Goal: Task Accomplishment & Management: Complete application form

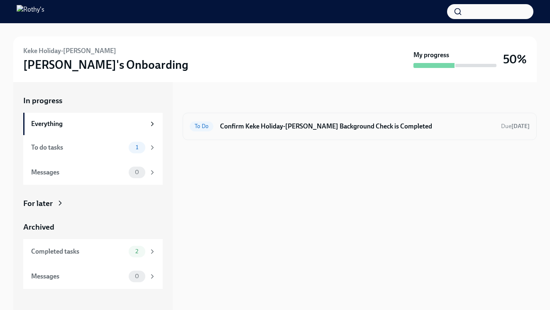
click at [268, 117] on div "To Do Confirm Keke Holiday-Reese's Background Check is Completed Due in 7 days" at bounding box center [360, 126] width 354 height 27
click at [267, 129] on h6 "Confirm Keke Holiday-Reese's Background Check is Completed" at bounding box center [357, 126] width 274 height 9
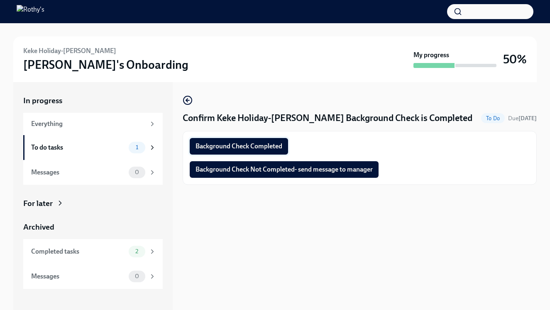
click at [261, 140] on button "Background Check Completed" at bounding box center [239, 146] width 98 height 17
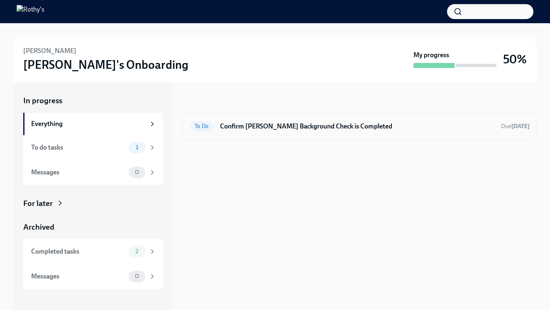
click at [300, 134] on div "To Do Confirm Shannon Pasik's Background Check is Completed Due in 2 days" at bounding box center [360, 126] width 354 height 27
click at [293, 131] on div "To Do Confirm Shannon Pasik's Background Check is Completed Due in 2 days" at bounding box center [360, 126] width 340 height 13
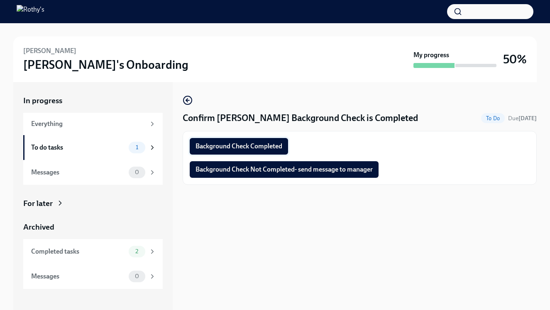
click at [272, 143] on span "Background Check Completed" at bounding box center [238, 146] width 87 height 8
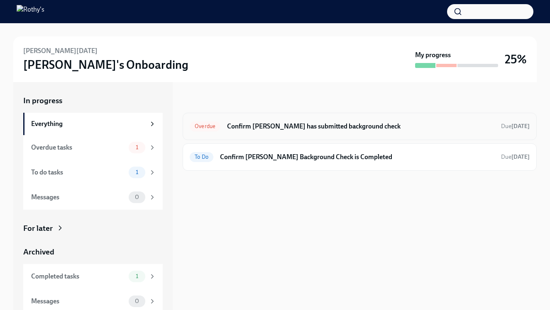
click at [294, 131] on div "Overdue Confirm Angelle has submitted background check Due 4 days ago" at bounding box center [360, 126] width 340 height 13
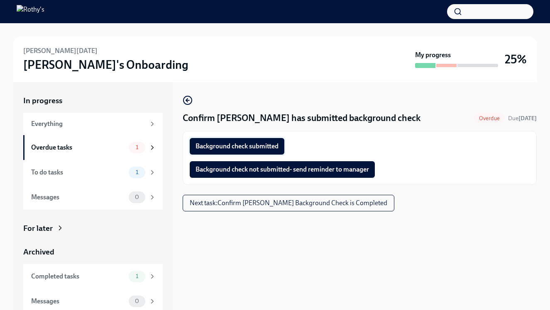
click at [267, 151] on button "Background check submitted" at bounding box center [237, 146] width 95 height 17
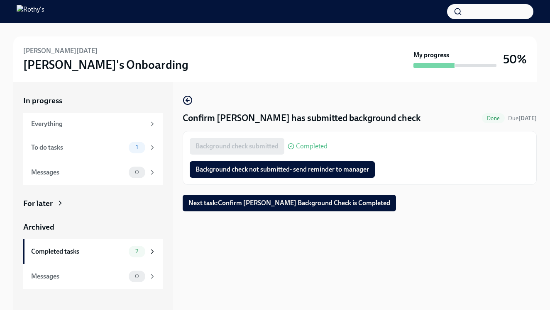
click at [326, 200] on span "Next task : Confirm Angelle Pascua's Background Check is Completed" at bounding box center [289, 203] width 202 height 8
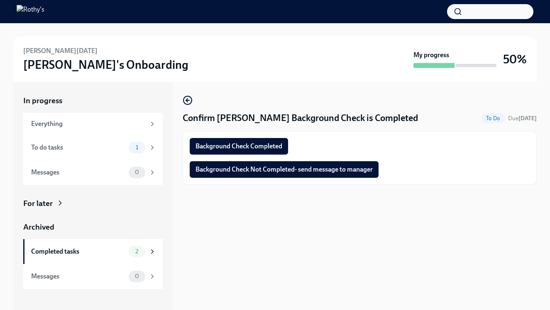
click at [281, 134] on div "Background Check Completed Background Check Not Completed- send message to mana…" at bounding box center [360, 158] width 354 height 54
click at [280, 140] on button "Background Check Completed" at bounding box center [239, 146] width 98 height 17
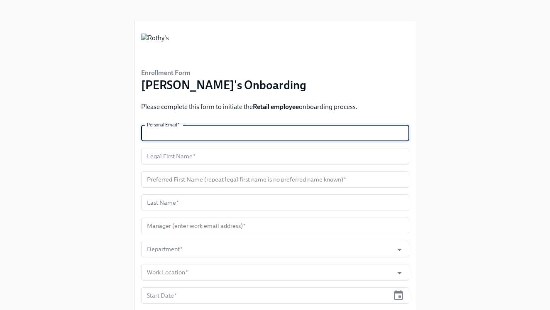
click at [221, 129] on input "text" at bounding box center [275, 133] width 268 height 17
paste input "[EMAIL_ADDRESS][DOMAIN_NAME]"
type input "[EMAIL_ADDRESS][DOMAIN_NAME]"
click at [226, 154] on input "text" at bounding box center [275, 156] width 268 height 17
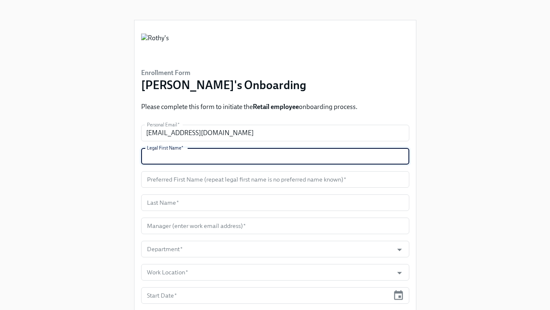
paste input "Brittaney"
type input "Brittaney"
click at [177, 201] on input "text" at bounding box center [275, 203] width 268 height 17
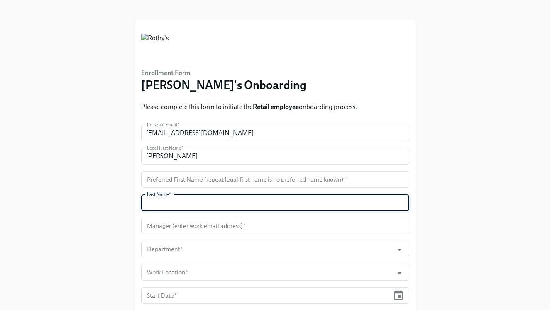
paste input "Duhaney"
type input "Duhaney"
click at [158, 154] on input "Brittaney" at bounding box center [275, 156] width 268 height 17
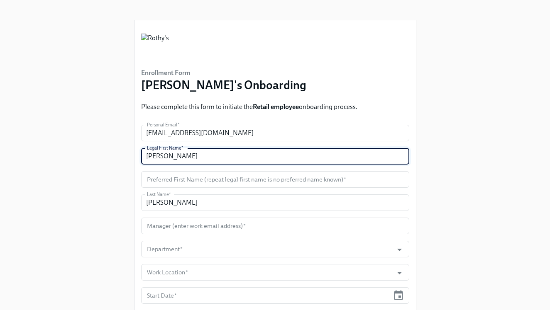
click at [158, 154] on input "Brittaney" at bounding box center [275, 156] width 268 height 17
click at [178, 184] on input "text" at bounding box center [275, 179] width 268 height 17
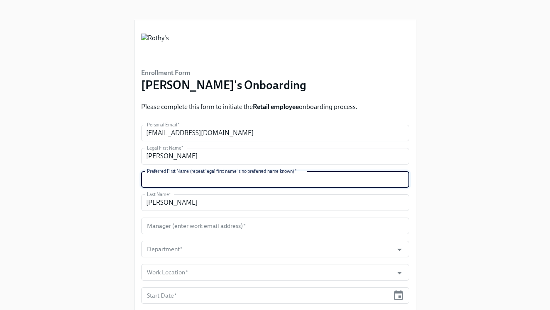
paste input "Brittaney"
type input "Brittaney"
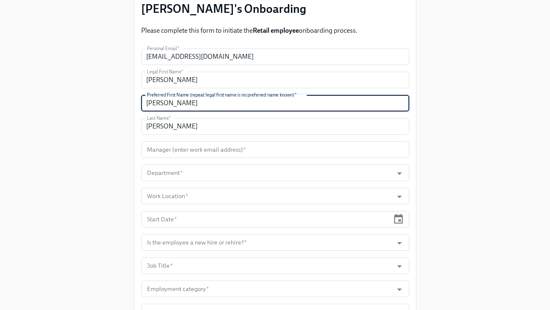
scroll to position [77, 0]
click at [268, 150] on input "text" at bounding box center [275, 149] width 268 height 17
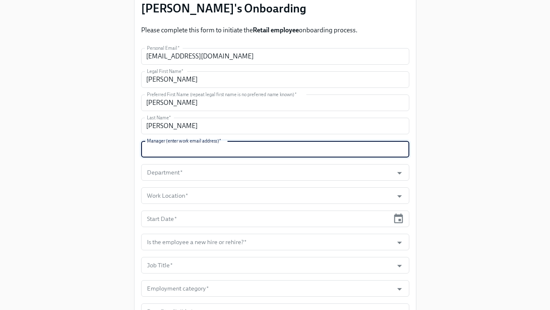
paste input "stomcho@rothys.com"
type input "stomcho@rothys.com"
click at [278, 175] on input "Department   *" at bounding box center [267, 172] width 244 height 17
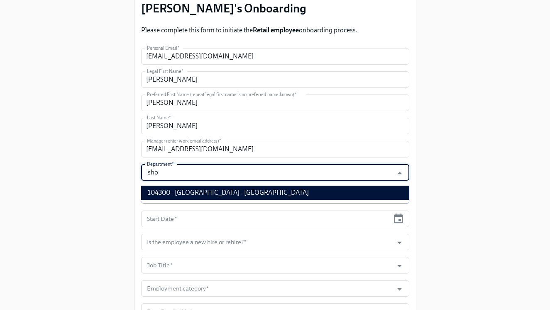
click at [295, 191] on li "104300 - Short Hills - NJ" at bounding box center [275, 193] width 268 height 14
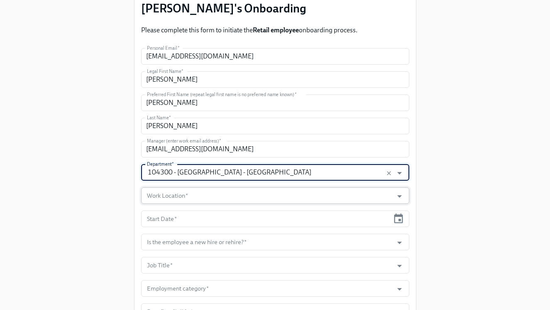
type input "104300 - Short Hills - NJ"
click at [249, 197] on input "Work Location   *" at bounding box center [267, 195] width 244 height 17
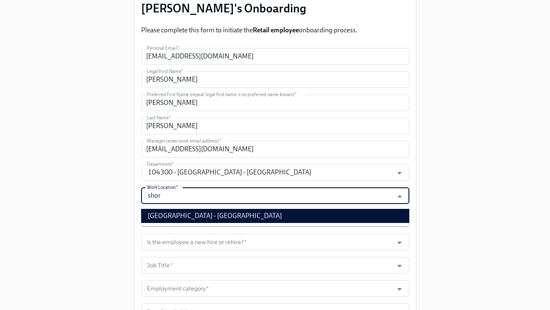
click at [259, 225] on ul "Short Hills Store - NJ" at bounding box center [275, 216] width 268 height 21
click at [261, 219] on li "Short Hills Store - NJ" at bounding box center [275, 216] width 268 height 14
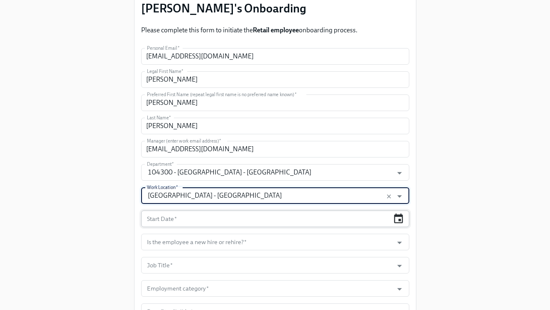
type input "Short Hills Store - NJ"
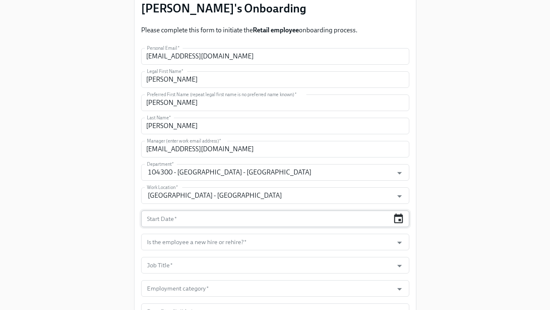
click at [399, 222] on icon "button" at bounding box center [397, 218] width 11 height 11
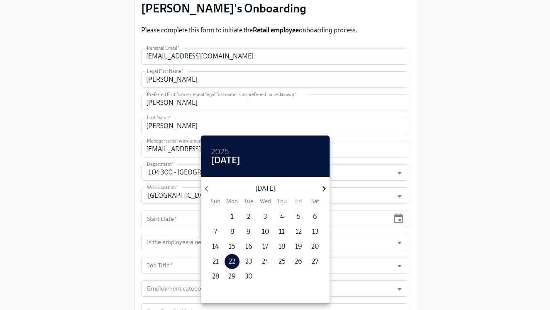
click at [320, 192] on icon "button" at bounding box center [323, 188] width 11 height 11
click at [232, 232] on p "6" at bounding box center [232, 231] width 4 height 9
type input "10/06/2025"
click at [398, 241] on div at bounding box center [275, 155] width 550 height 310
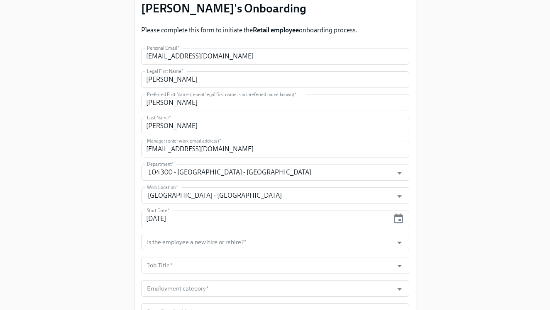
scroll to position [144, 0]
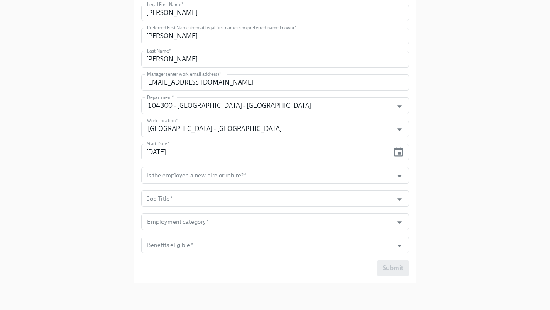
click at [372, 188] on form "Personal Email   * bduhaney98@gmail.com Personal Email * Legal First Name   * B…" at bounding box center [275, 128] width 268 height 295
click at [370, 177] on input "Is the employee a new hire or rehire?   *" at bounding box center [267, 175] width 244 height 17
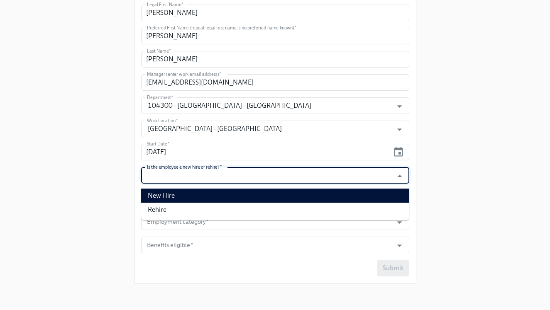
click at [355, 192] on li "New Hire" at bounding box center [275, 196] width 268 height 14
type input "New Hire"
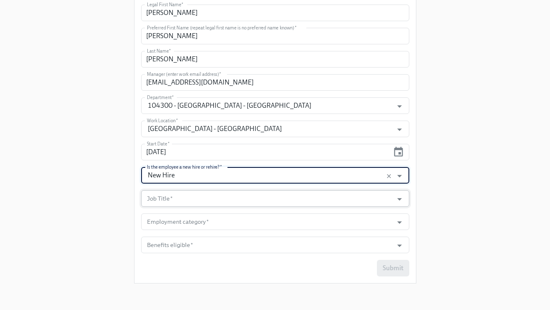
click at [342, 200] on input "Job Title   *" at bounding box center [267, 198] width 244 height 17
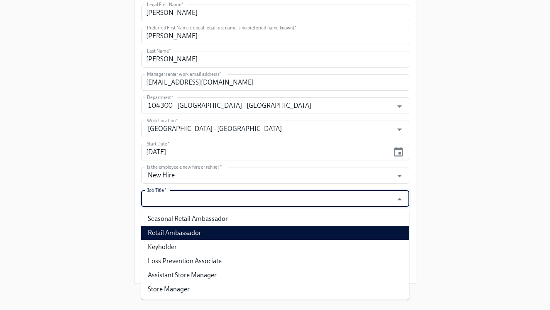
click at [326, 231] on li "Retail Ambassador" at bounding box center [275, 233] width 268 height 14
type input "Retail Ambassador"
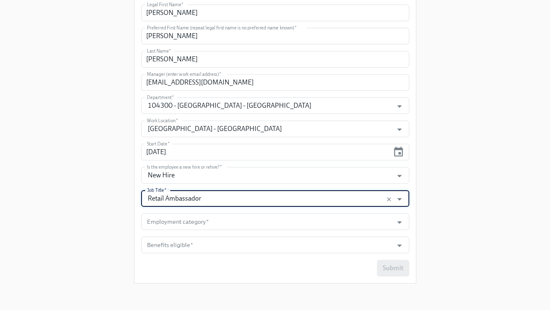
click at [322, 231] on form "Personal Email   * bduhaney98@gmail.com Personal Email * Legal First Name   * B…" at bounding box center [275, 128] width 268 height 295
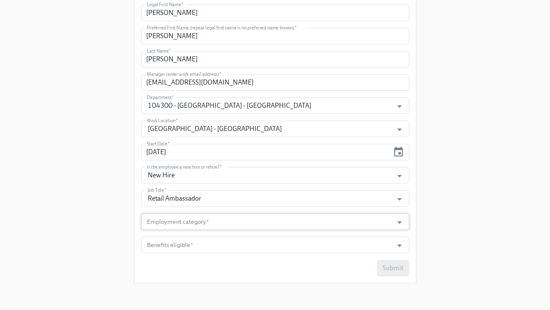
click at [321, 225] on input "Employment category   *" at bounding box center [267, 222] width 244 height 17
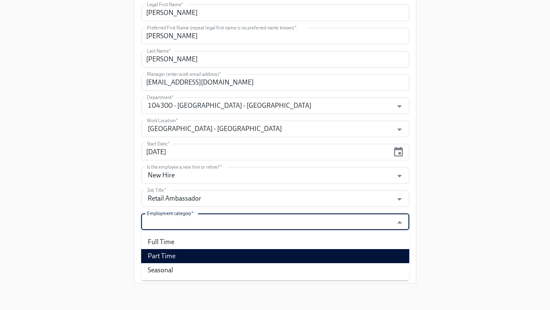
click at [308, 252] on li "Part Time" at bounding box center [275, 256] width 268 height 14
type input "Part Time"
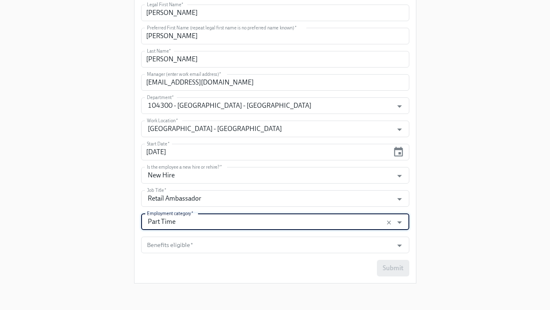
click at [303, 256] on form "Personal Email   * bduhaney98@gmail.com Personal Email * Legal First Name   * B…" at bounding box center [275, 128] width 268 height 295
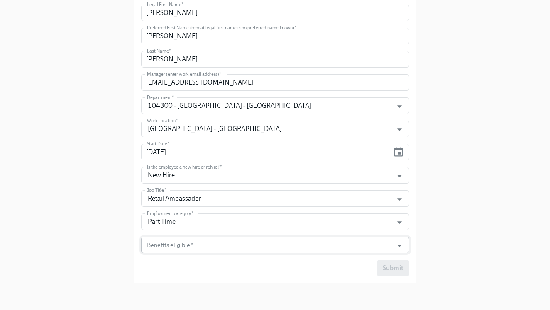
click at [302, 250] on input "Benefits eligible   *" at bounding box center [267, 245] width 244 height 17
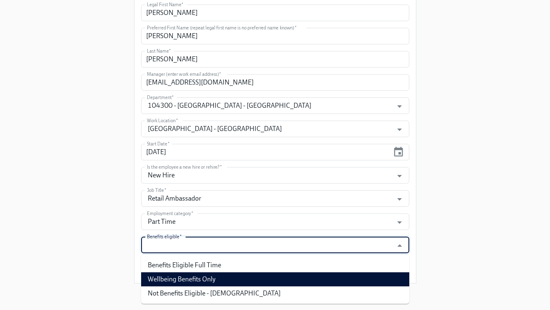
click at [292, 278] on li "Wellbeing Benefits Only" at bounding box center [275, 280] width 268 height 14
type input "Wellbeing Benefits Only"
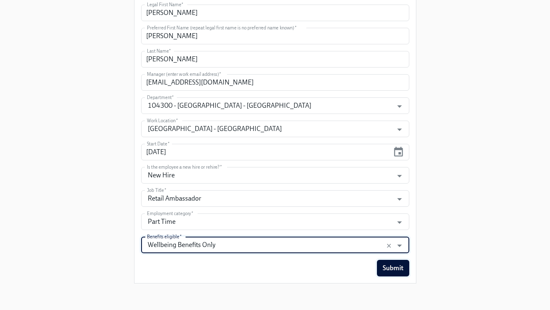
click at [393, 274] on button "Submit" at bounding box center [393, 268] width 32 height 17
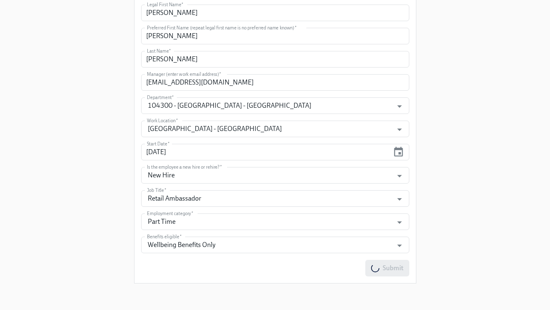
scroll to position [0, 0]
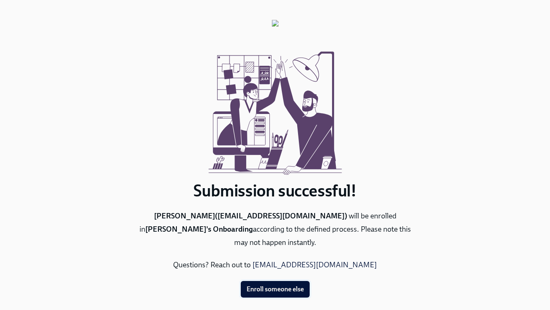
click at [282, 285] on span "Enroll someone else" at bounding box center [274, 289] width 57 height 8
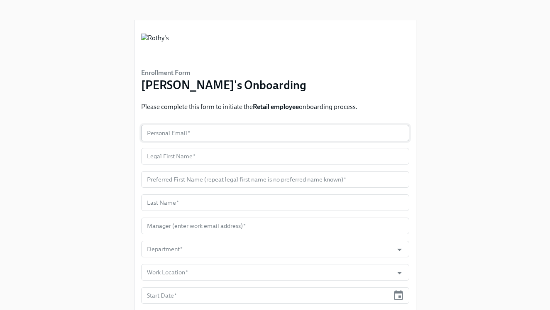
click at [200, 135] on input "text" at bounding box center [275, 133] width 268 height 17
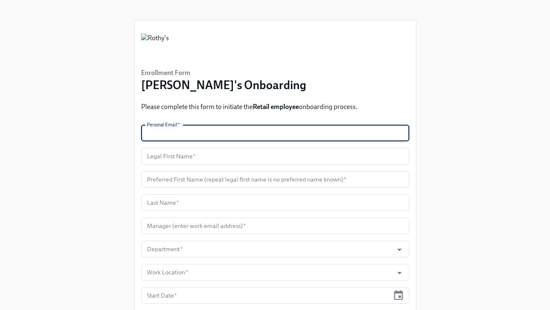
paste input "anyuaira@gmail.com"
type input "anyuaira@gmail.com"
click at [195, 158] on input "text" at bounding box center [275, 156] width 268 height 17
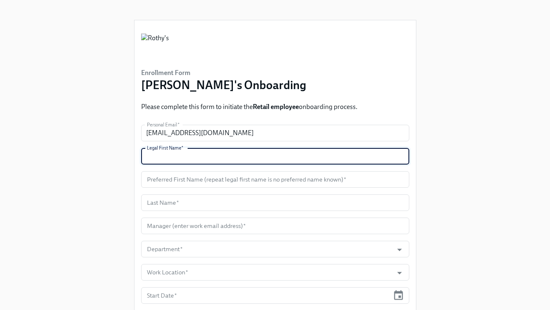
paste input "Anyu"
type input "Anyu"
click at [201, 179] on input "text" at bounding box center [275, 179] width 268 height 17
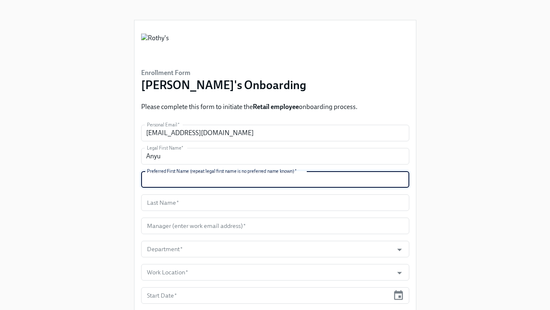
paste input "Anyu"
type input "Anyu"
click at [191, 201] on input "text" at bounding box center [275, 203] width 268 height 17
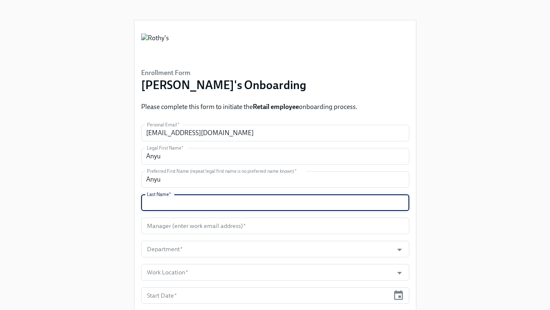
paste input "Aira"
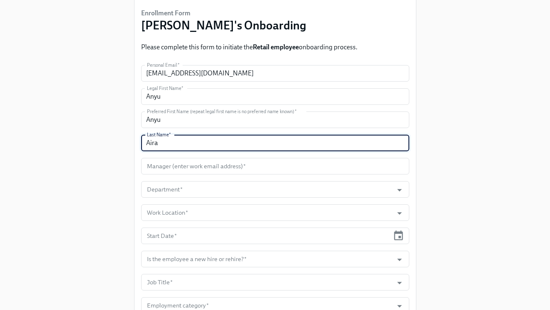
scroll to position [73, 0]
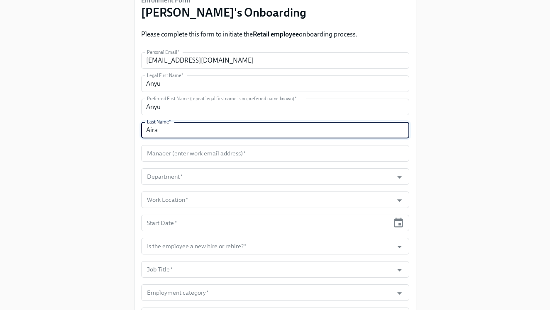
type input "Aira"
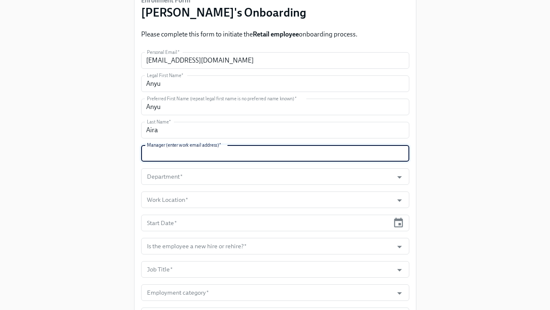
click at [220, 149] on input "text" at bounding box center [275, 153] width 268 height 17
paste input "vcastle@rothys.com"
type input "vcastle@rothys.com"
click at [215, 180] on input "Department   *" at bounding box center [267, 176] width 244 height 17
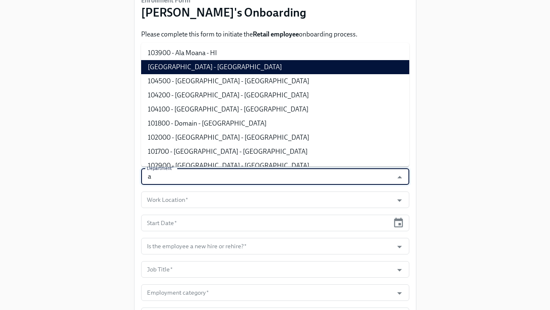
click at [209, 58] on li "103900 - Ala Moana - HI" at bounding box center [275, 53] width 268 height 14
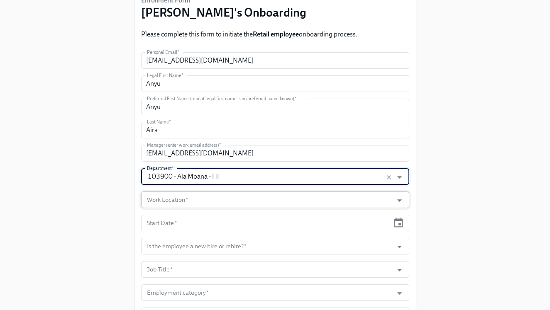
type input "103900 - Ala Moana - HI"
click at [211, 204] on input "Work Location   *" at bounding box center [267, 200] width 244 height 17
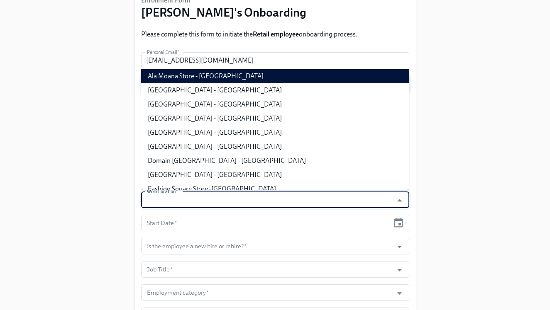
drag, startPoint x: 208, startPoint y: 79, endPoint x: 208, endPoint y: 88, distance: 9.1
click at [208, 79] on li "Ala Moana Store - HI" at bounding box center [275, 76] width 268 height 14
type input "Ala Moana Store - HI"
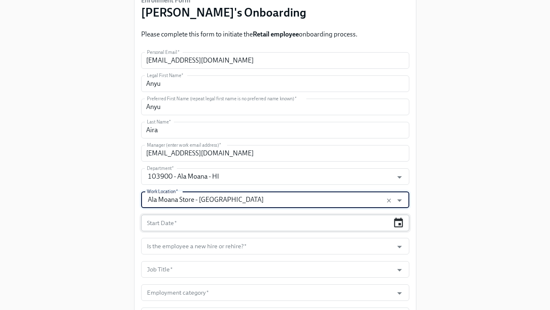
click at [401, 223] on icon "button" at bounding box center [397, 222] width 11 height 11
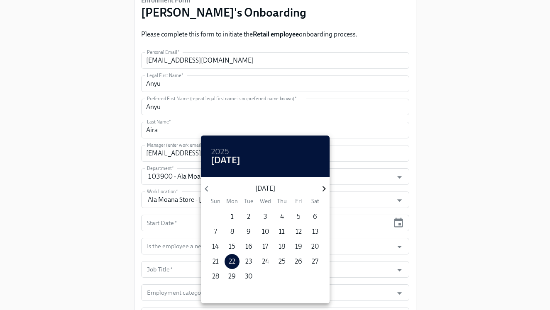
click at [324, 187] on icon "button" at bounding box center [323, 188] width 11 height 11
click at [232, 231] on p "6" at bounding box center [232, 231] width 4 height 9
type input "10/06/2025"
click at [235, 230] on span "6" at bounding box center [231, 231] width 15 height 9
click at [410, 249] on div at bounding box center [275, 155] width 550 height 310
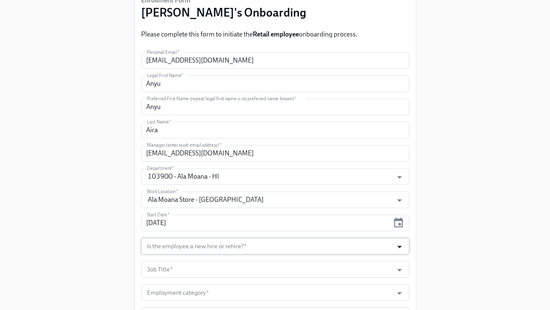
click at [399, 245] on icon "Open" at bounding box center [399, 246] width 11 height 11
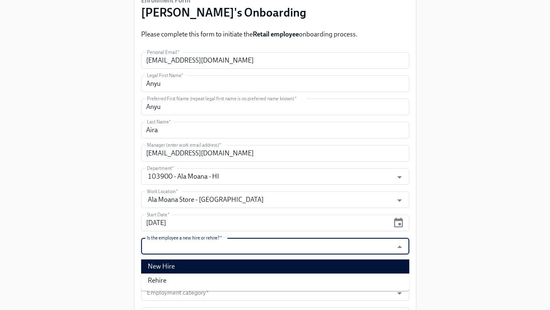
click at [368, 263] on li "New Hire" at bounding box center [275, 267] width 268 height 14
type input "New Hire"
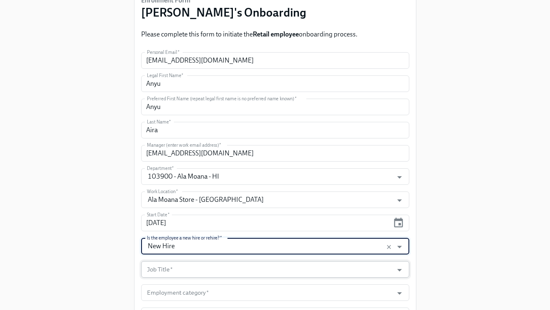
click at [363, 263] on input "Job Title   *" at bounding box center [267, 269] width 244 height 17
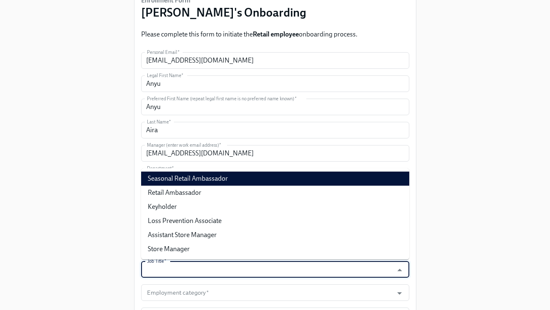
click at [342, 179] on li "Seasonal Retail Ambassador" at bounding box center [275, 179] width 268 height 14
type input "Seasonal Retail Ambassador"
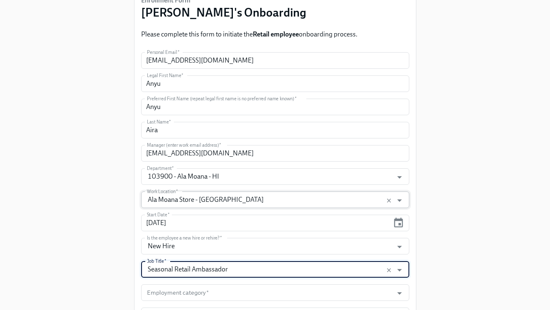
scroll to position [144, 0]
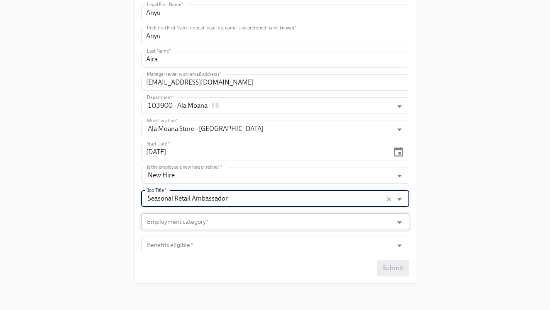
click at [329, 218] on input "Employment category   *" at bounding box center [267, 222] width 244 height 17
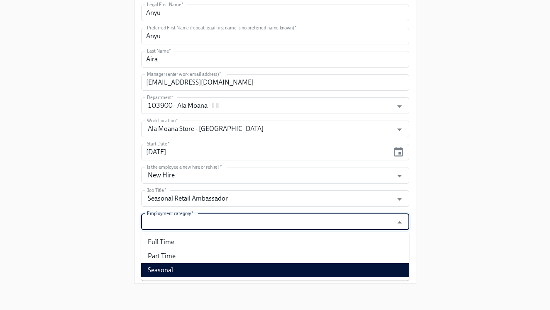
click at [294, 277] on ul "Full Time Part Time Seasonal" at bounding box center [275, 256] width 268 height 49
click at [280, 270] on li "Seasonal" at bounding box center [275, 270] width 268 height 14
type input "Seasonal"
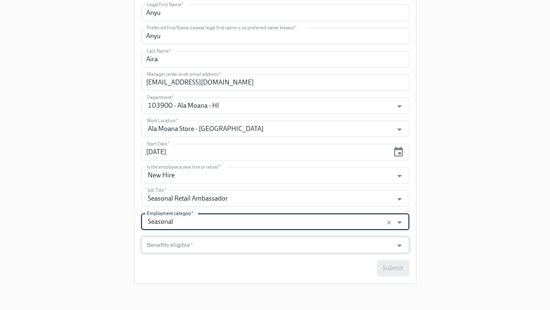
click at [258, 249] on input "Benefits eligible   *" at bounding box center [267, 245] width 244 height 17
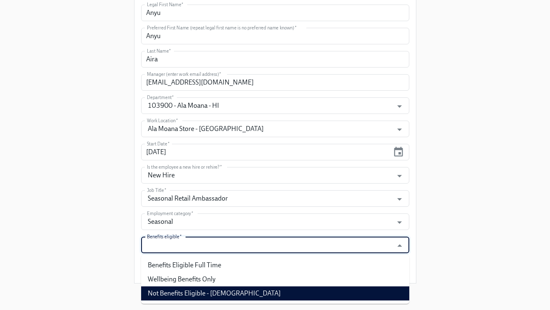
click at [244, 297] on li "Not Benefits Eligible - Temporary Employee" at bounding box center [275, 294] width 268 height 14
type input "Not Benefits Eligible - Temporary Employee"
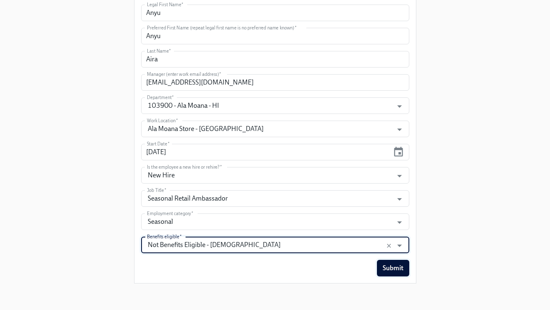
click at [403, 268] on span "Submit" at bounding box center [392, 268] width 21 height 8
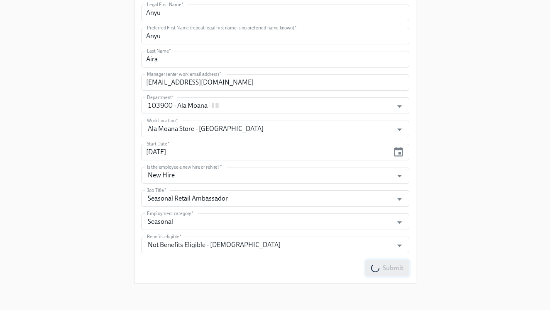
scroll to position [0, 0]
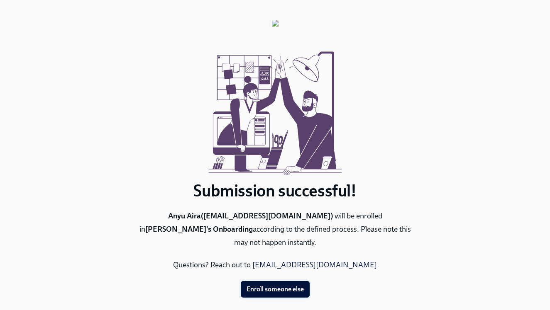
click at [270, 281] on button "Enroll someone else" at bounding box center [275, 289] width 69 height 17
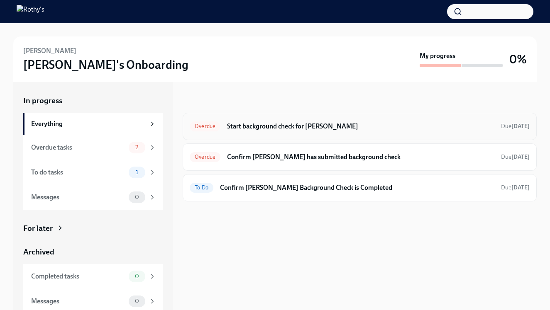
click at [261, 129] on h6 "Start background check for [PERSON_NAME]" at bounding box center [360, 126] width 267 height 9
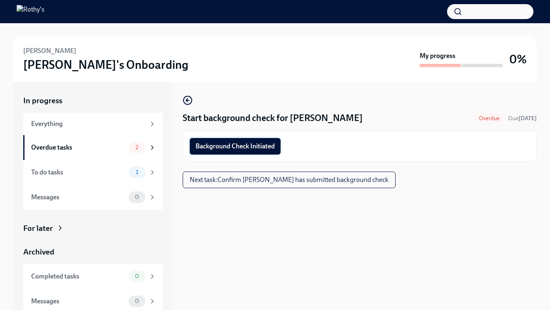
click at [255, 147] on span "Background Check Initiated" at bounding box center [234, 146] width 79 height 8
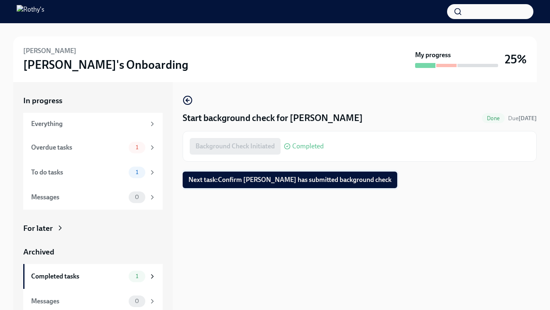
click at [236, 178] on span "Next task : Confirm [PERSON_NAME] has submitted background check" at bounding box center [289, 180] width 203 height 8
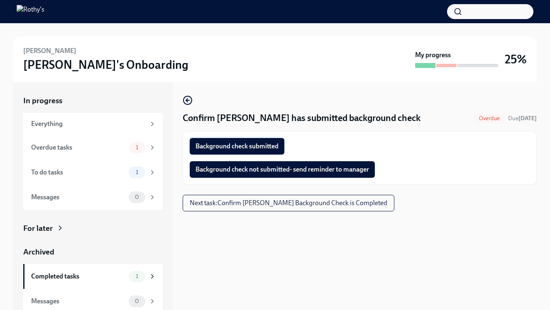
click at [243, 148] on span "Background check submitted" at bounding box center [236, 146] width 83 height 8
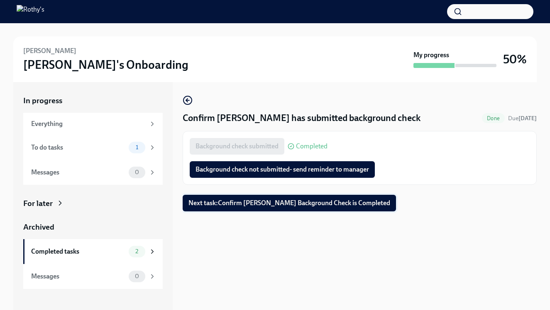
click at [309, 204] on span "Next task : Confirm [PERSON_NAME] Background Check is Completed" at bounding box center [289, 203] width 202 height 8
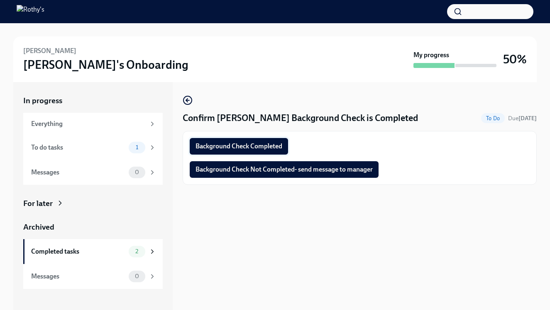
click at [265, 148] on span "Background Check Completed" at bounding box center [238, 146] width 87 height 8
